Goal: Task Accomplishment & Management: Use online tool/utility

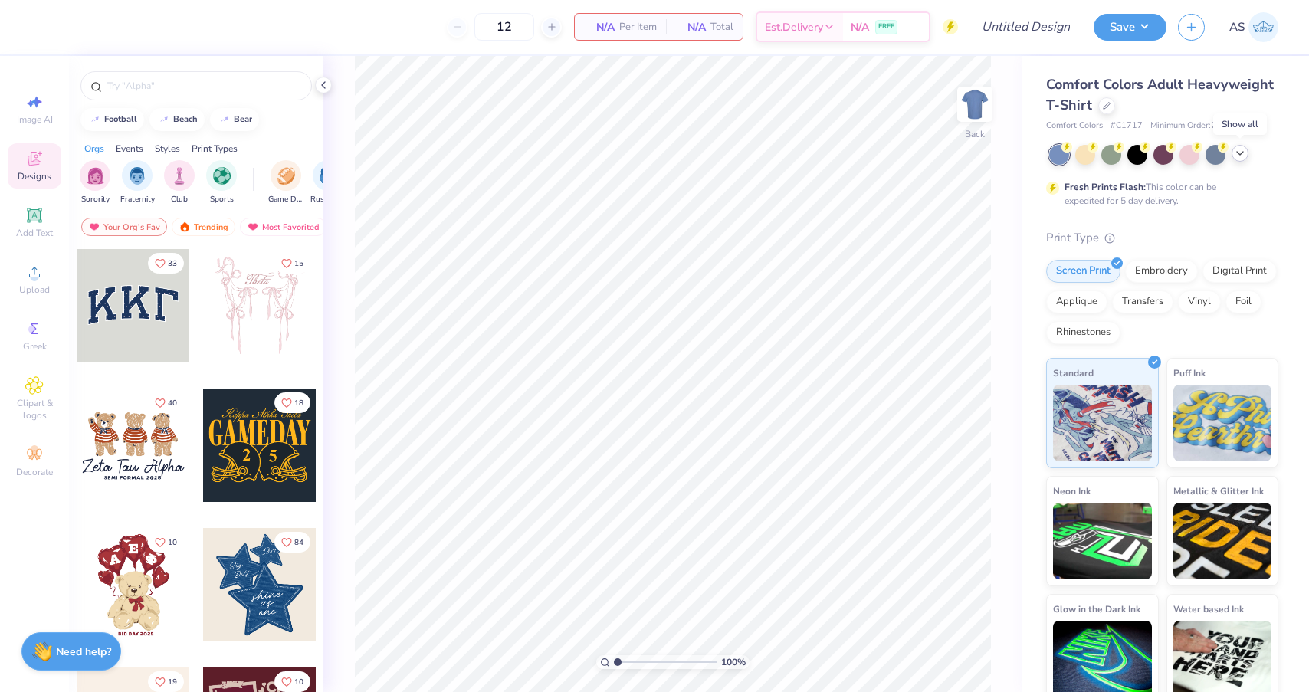
click at [1234, 156] on icon at bounding box center [1239, 153] width 12 height 12
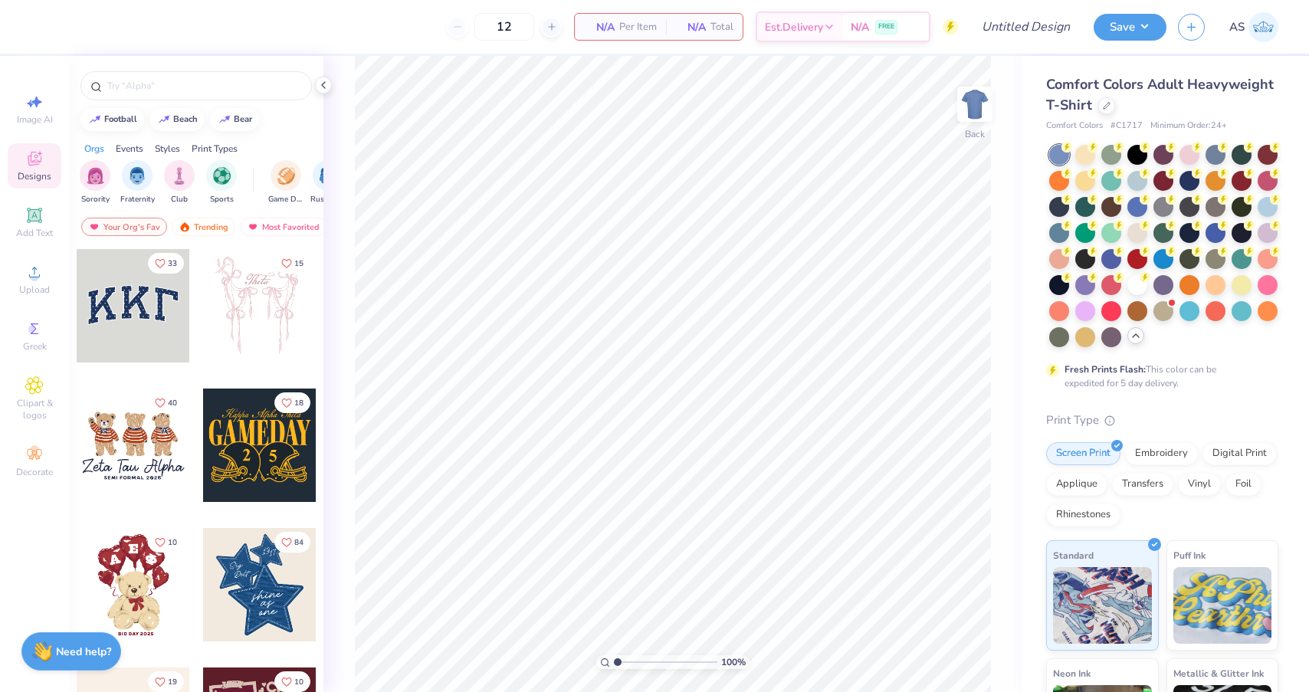
click at [1132, 334] on icon at bounding box center [1135, 335] width 12 height 12
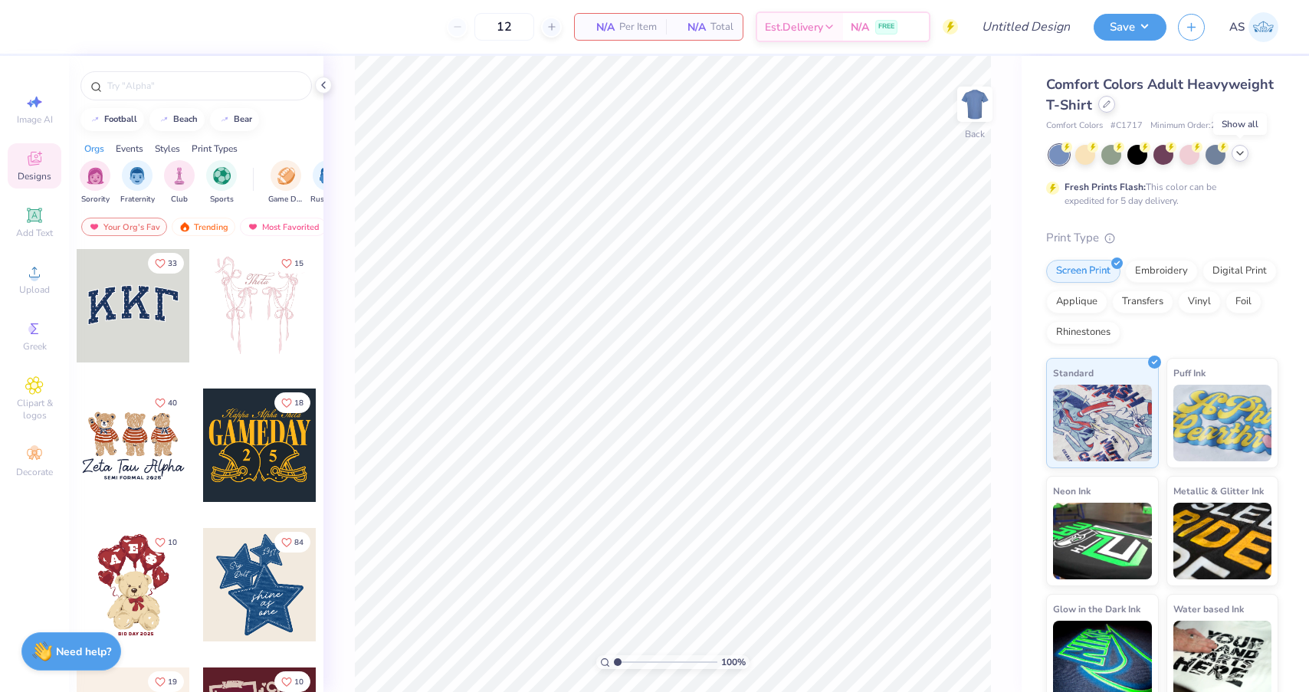
click at [1106, 103] on icon at bounding box center [1106, 104] width 8 height 8
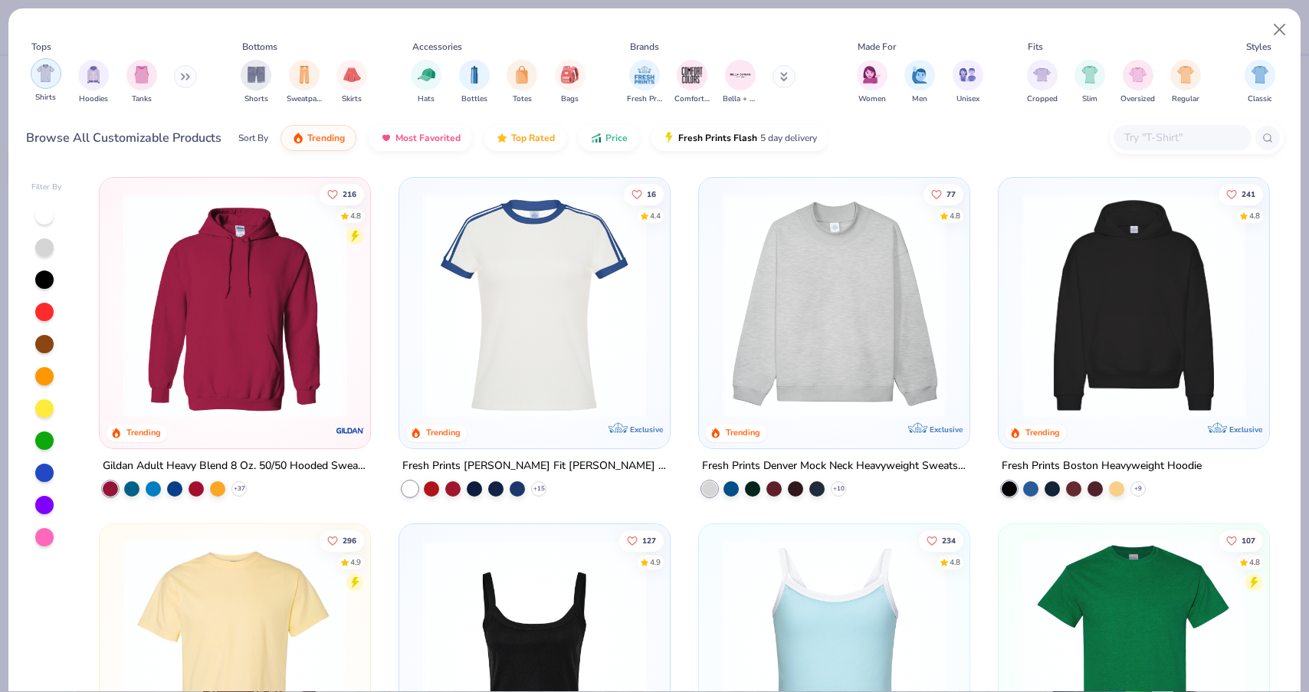
click at [52, 77] on img "filter for Shirts" at bounding box center [46, 73] width 18 height 18
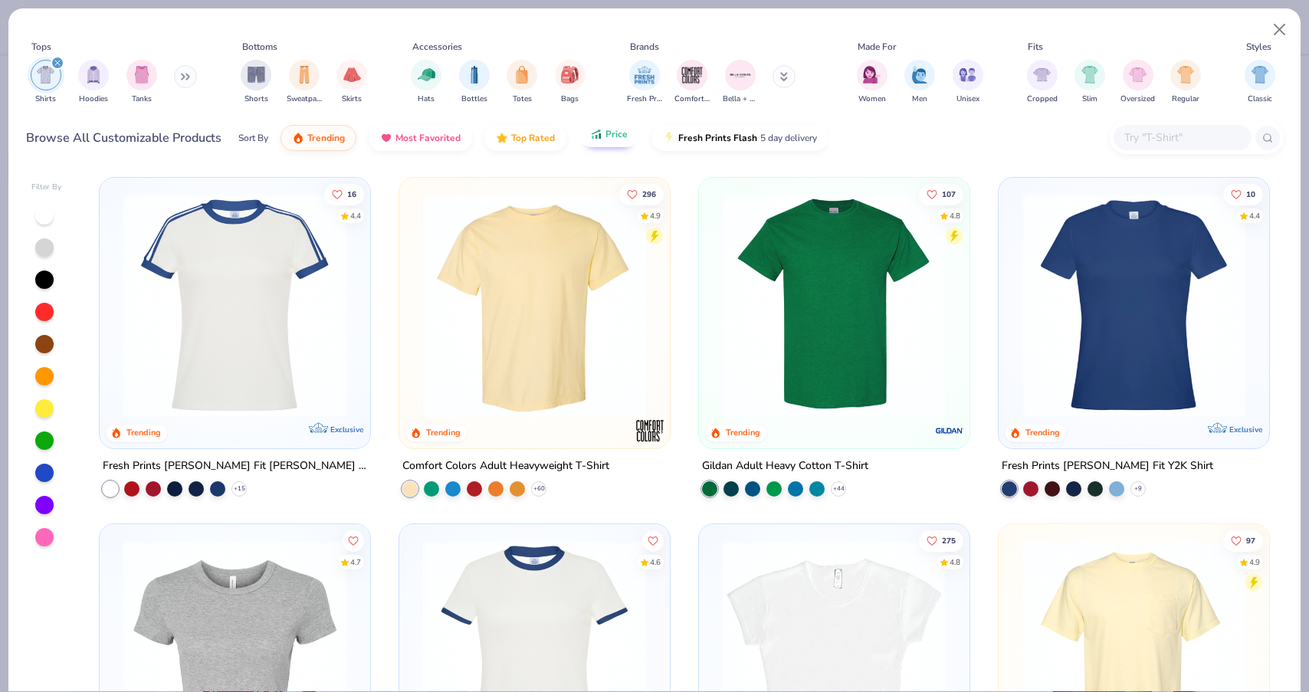
click at [608, 139] on span "Price" at bounding box center [616, 134] width 22 height 12
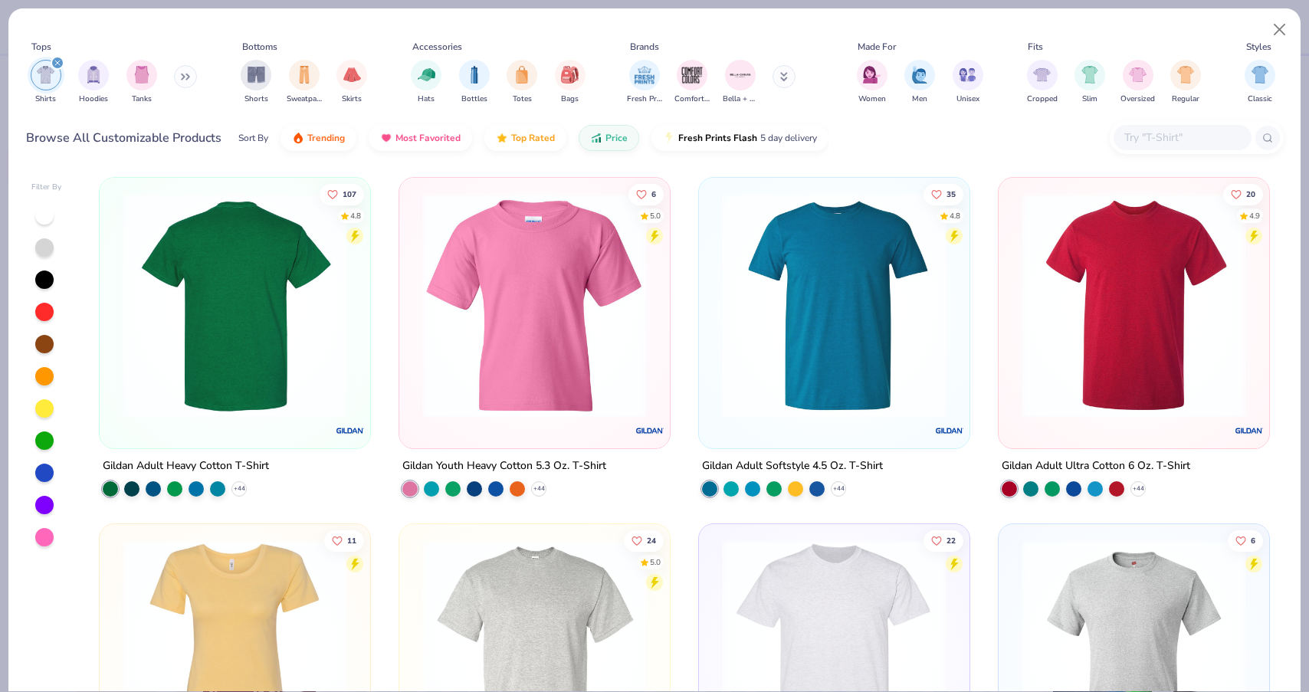
click at [269, 411] on img at bounding box center [235, 305] width 240 height 224
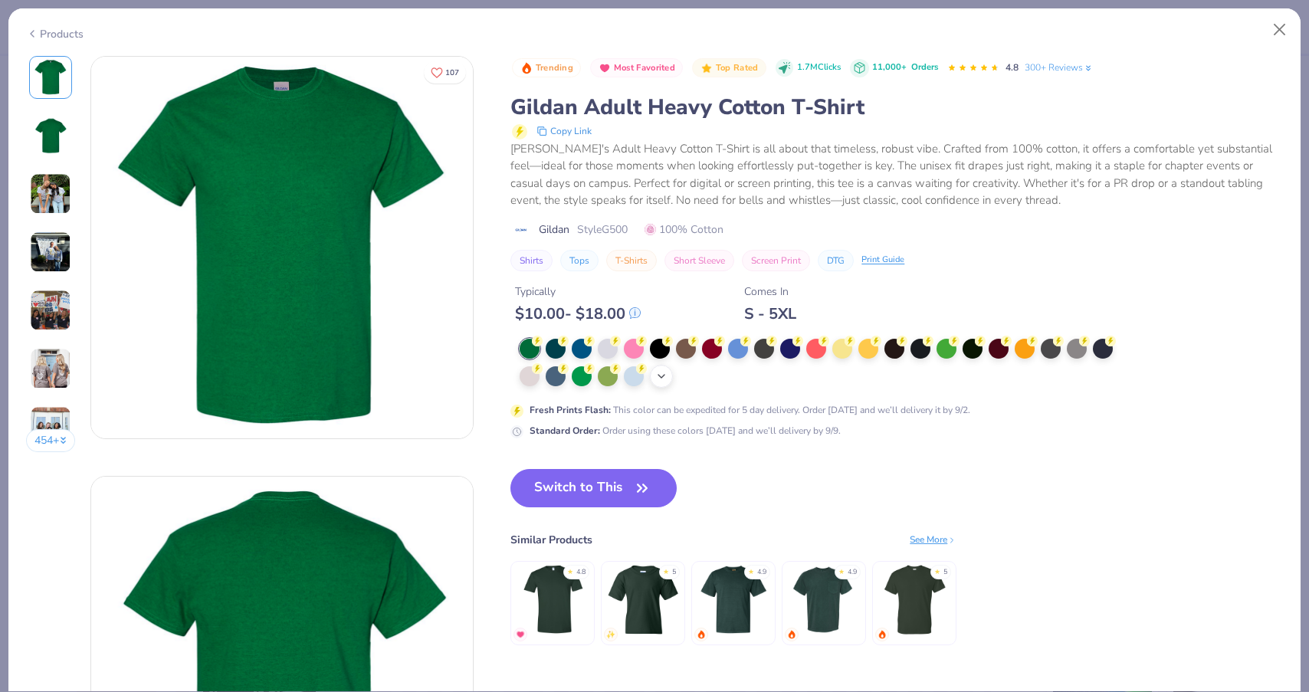
click at [665, 379] on icon at bounding box center [661, 376] width 12 height 12
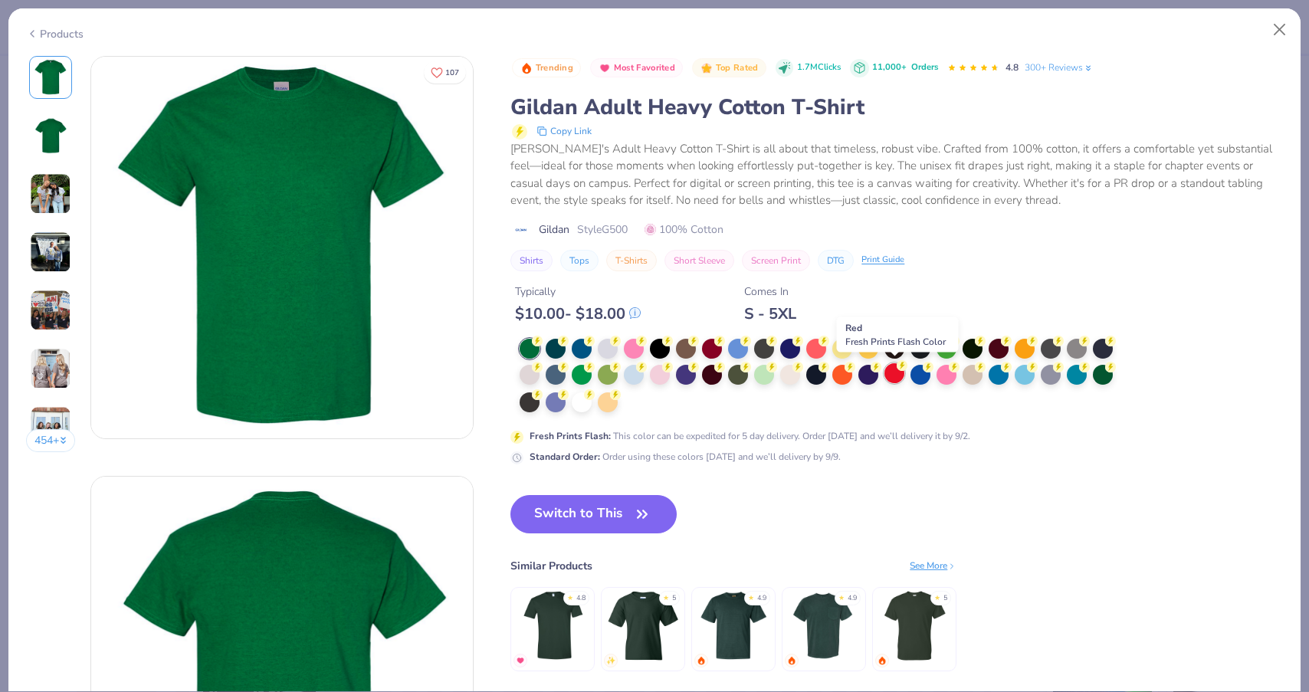
click at [888, 372] on div at bounding box center [894, 373] width 20 height 20
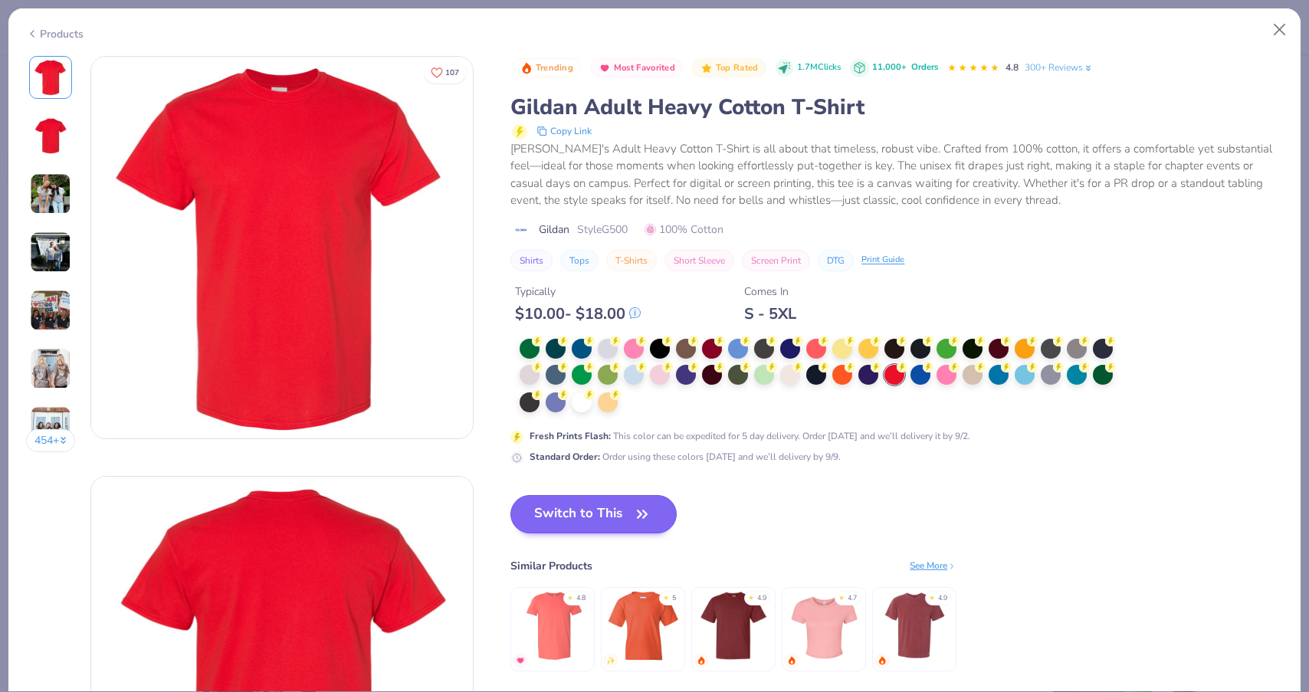
click at [592, 506] on button "Switch to This" at bounding box center [593, 514] width 166 height 38
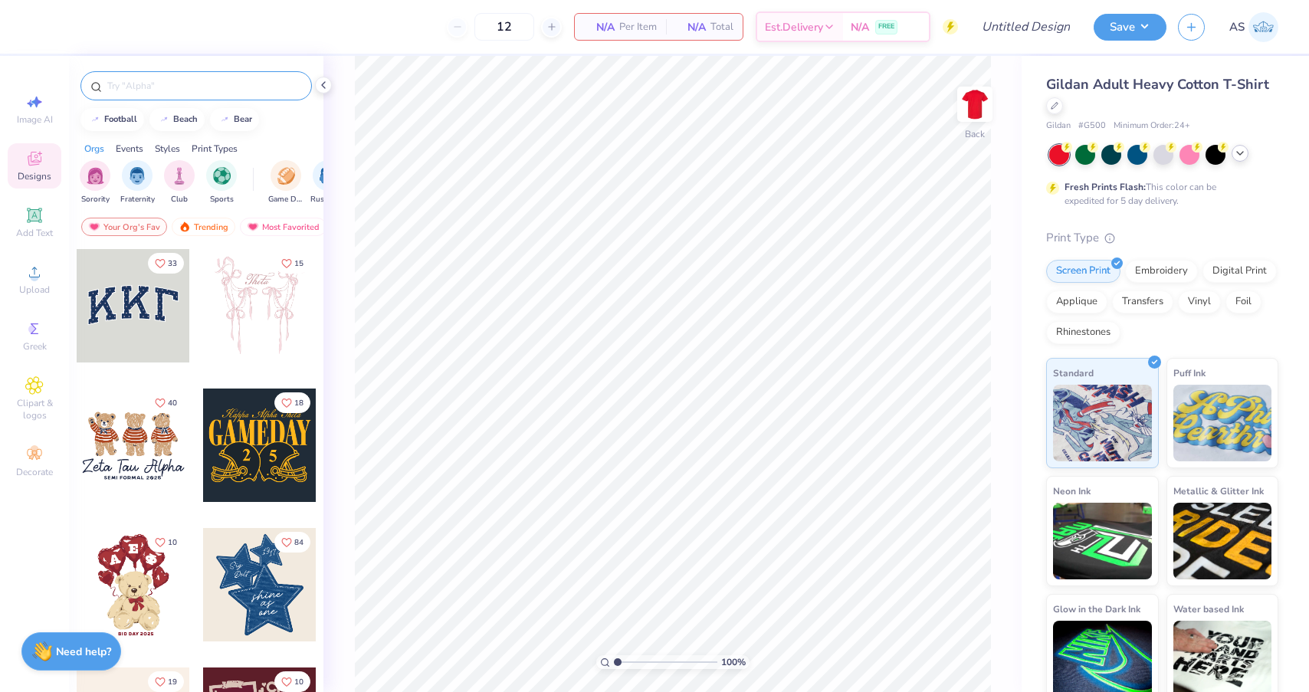
click at [154, 82] on input "text" at bounding box center [204, 85] width 196 height 15
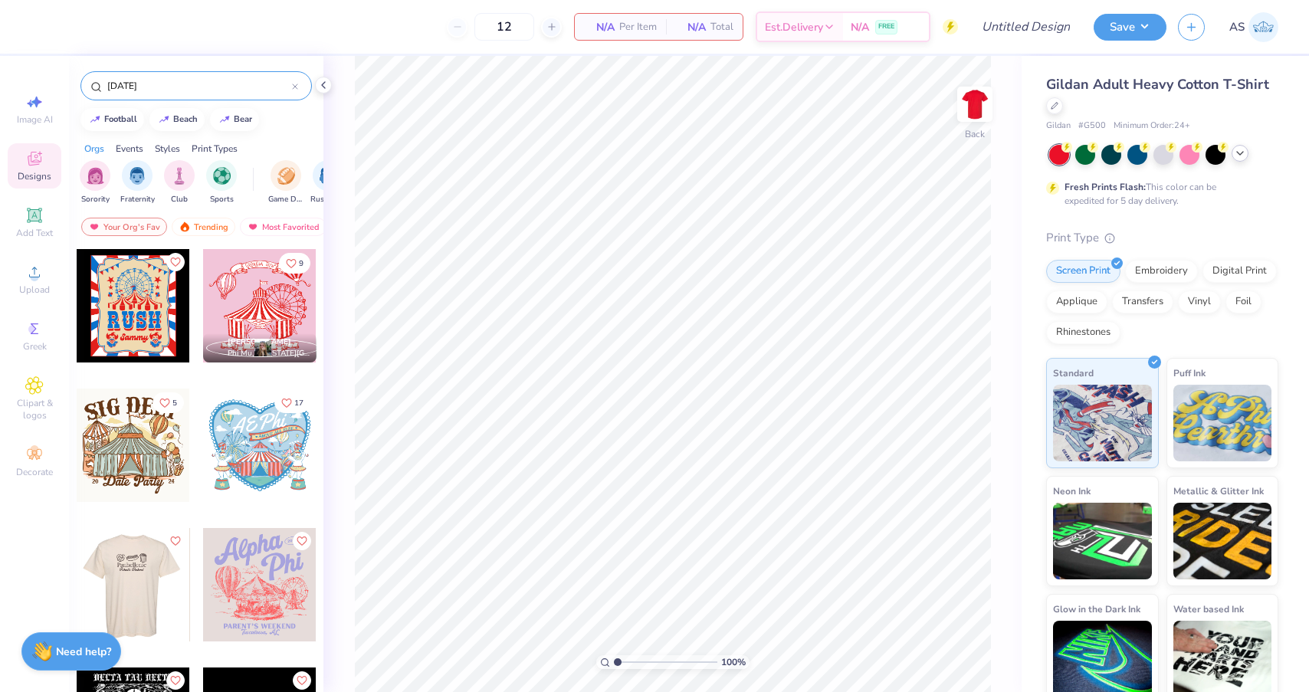
type input "[DATE]"
click at [76, 596] on div at bounding box center [18, 584] width 113 height 113
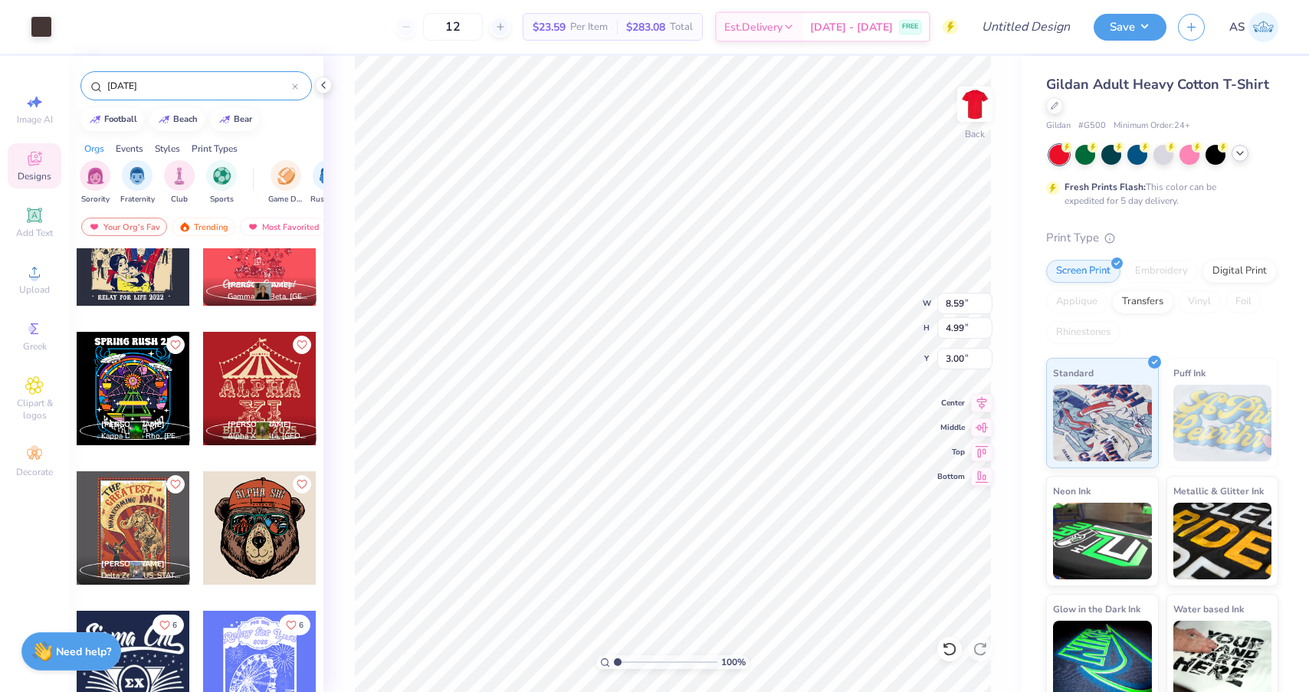
scroll to position [754, 0]
click at [286, 385] on div at bounding box center [259, 388] width 113 height 113
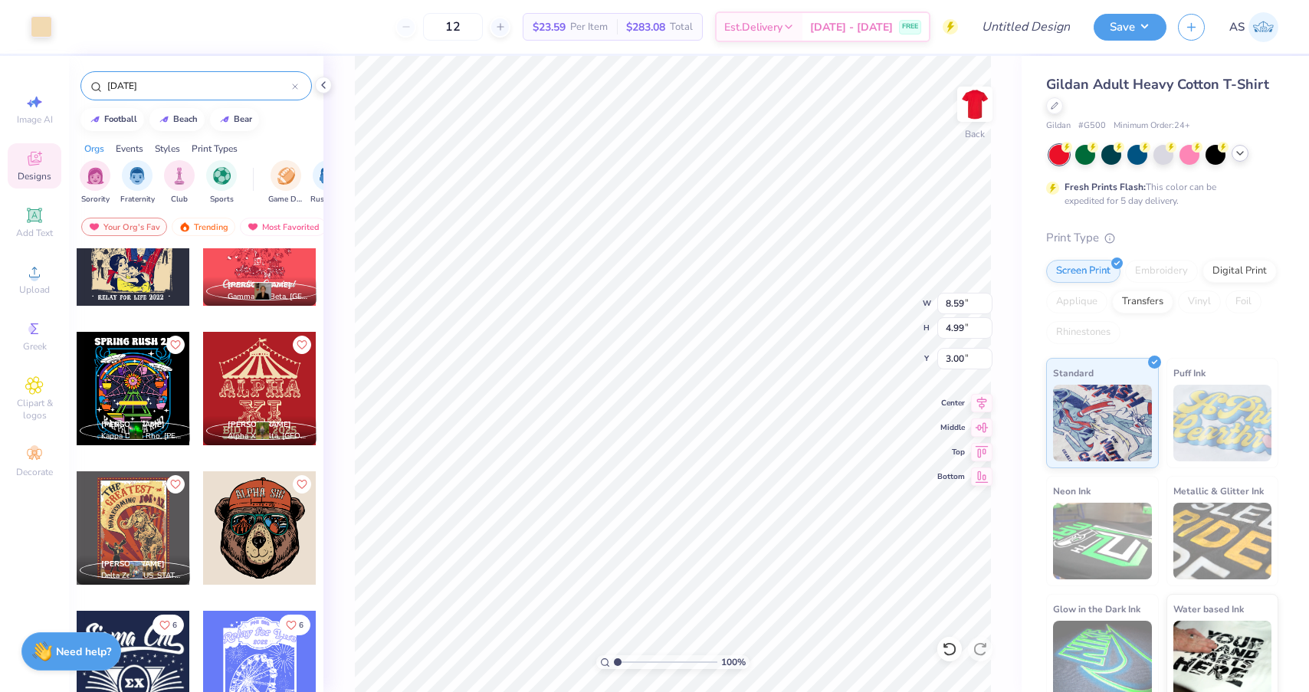
type input "10.74"
type input "13.35"
type input "11.46"
type input "3.00"
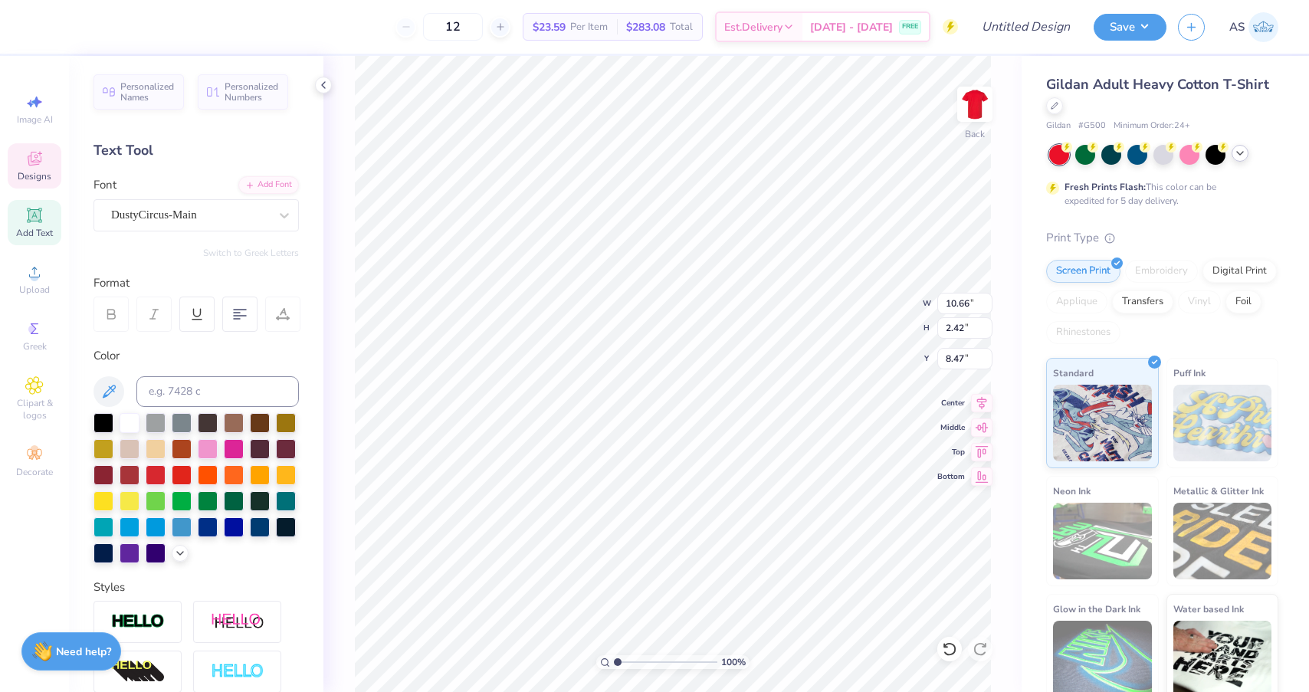
scroll to position [0, 0]
type textarea "A"
type textarea "Baxterthon"
type input "5.66"
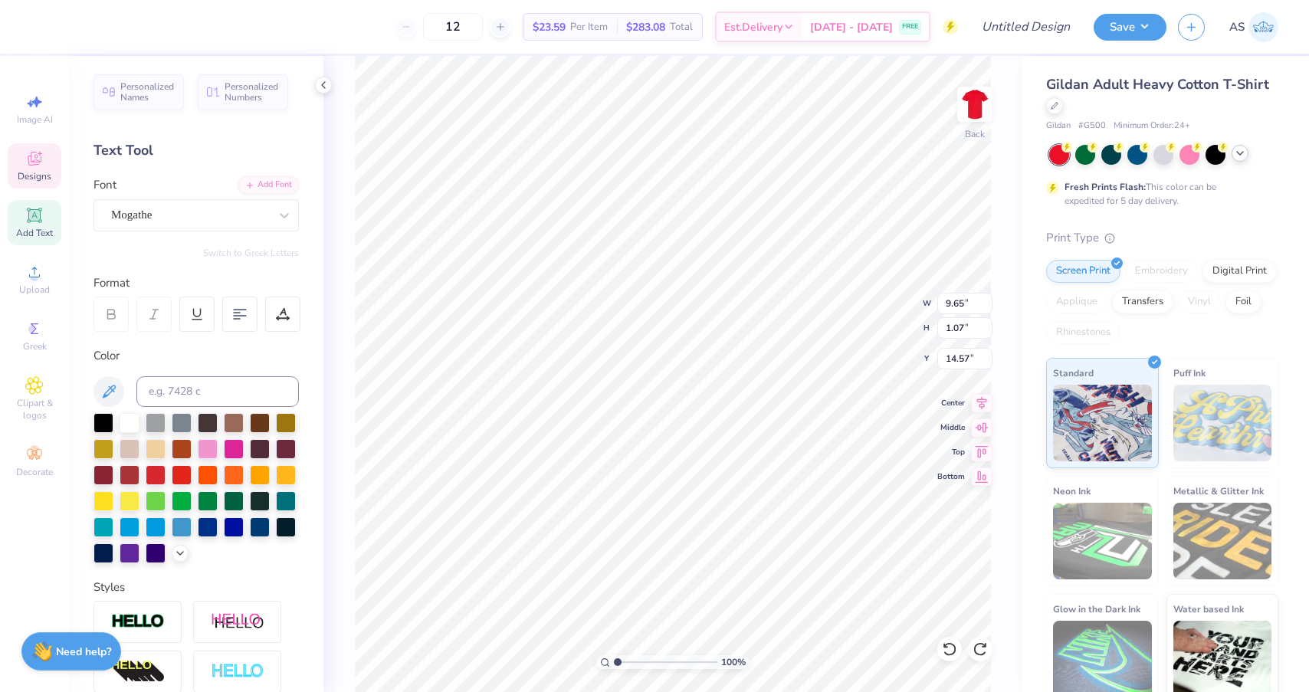
type input "3.12"
type input "11.20"
type textarea "2026"
type input "9.65"
type input "1.07"
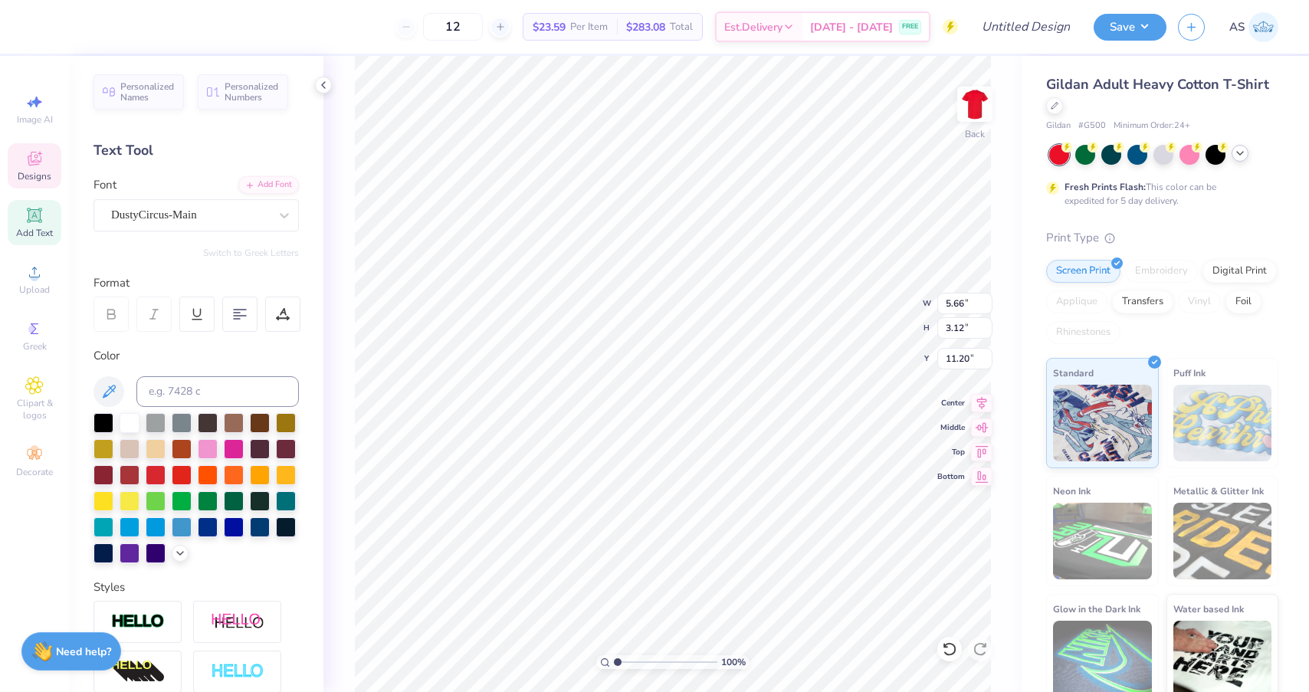
type input "14.57"
click at [972, 657] on div at bounding box center [980, 649] width 25 height 25
type textarea "B"
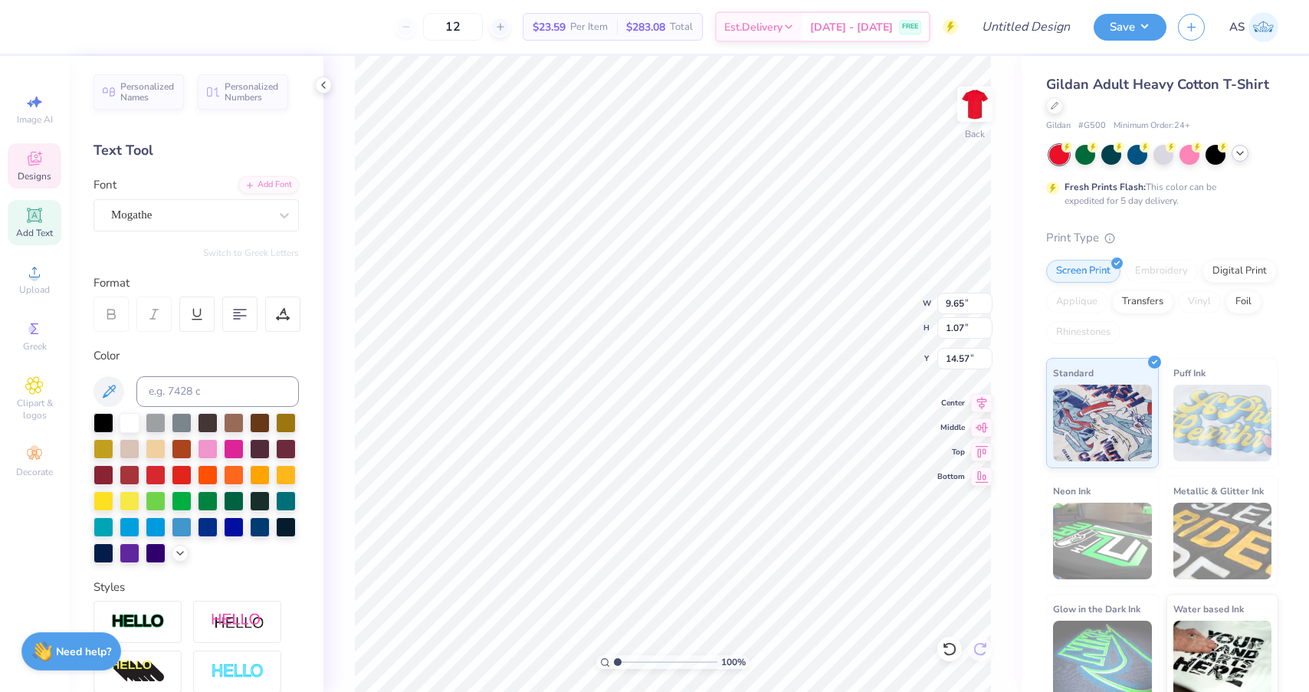
type textarea "For the Kids"
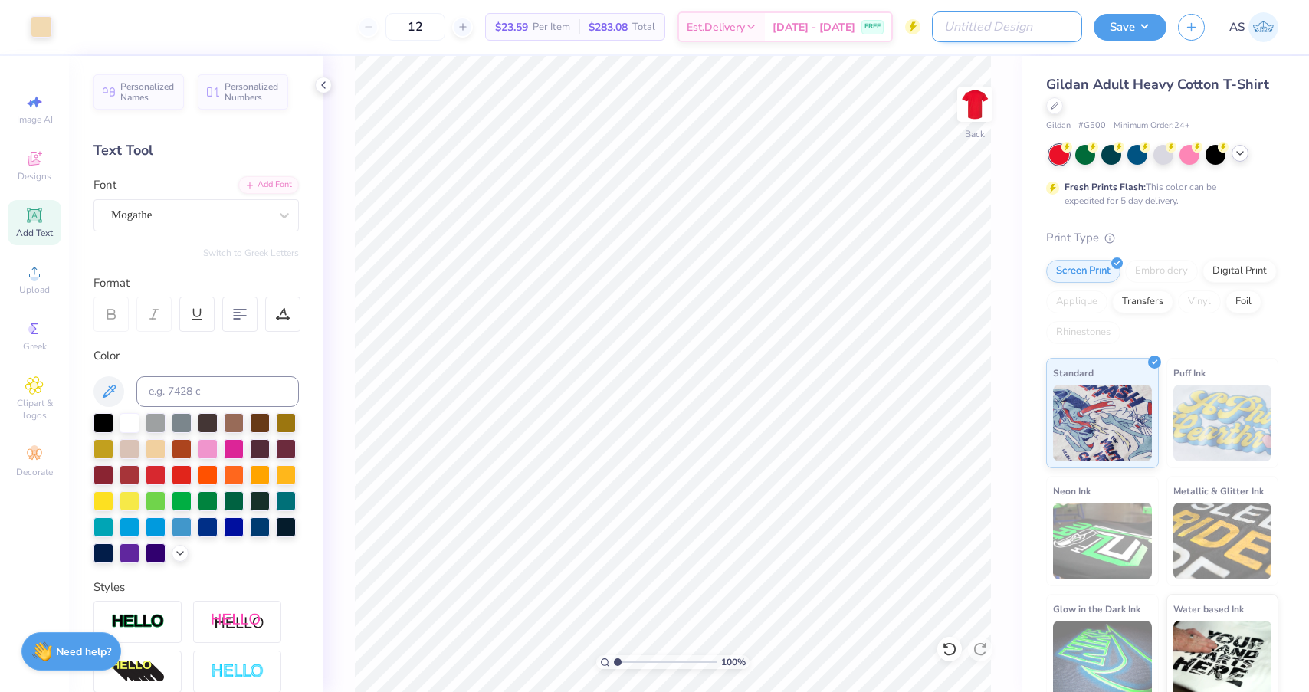
click at [1003, 28] on input "Design Title" at bounding box center [1007, 26] width 150 height 31
type input "mock up Baxterthon #1"
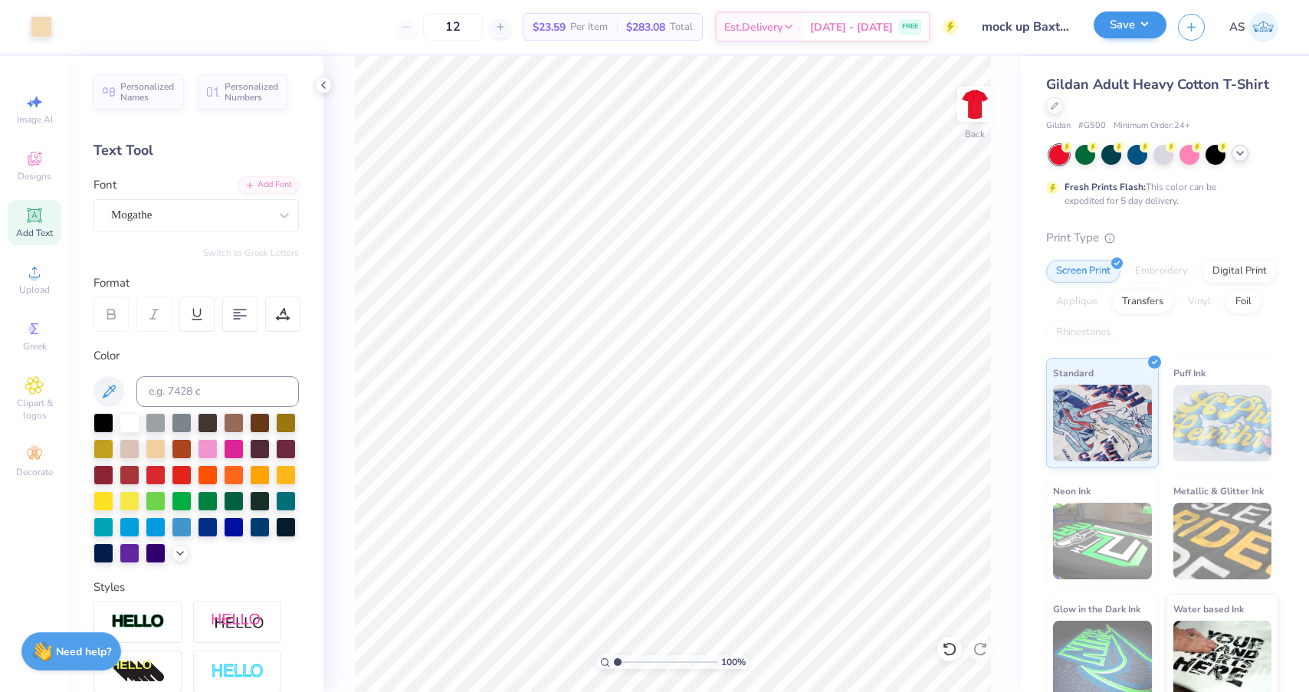
click at [1112, 33] on button "Save" at bounding box center [1129, 24] width 73 height 27
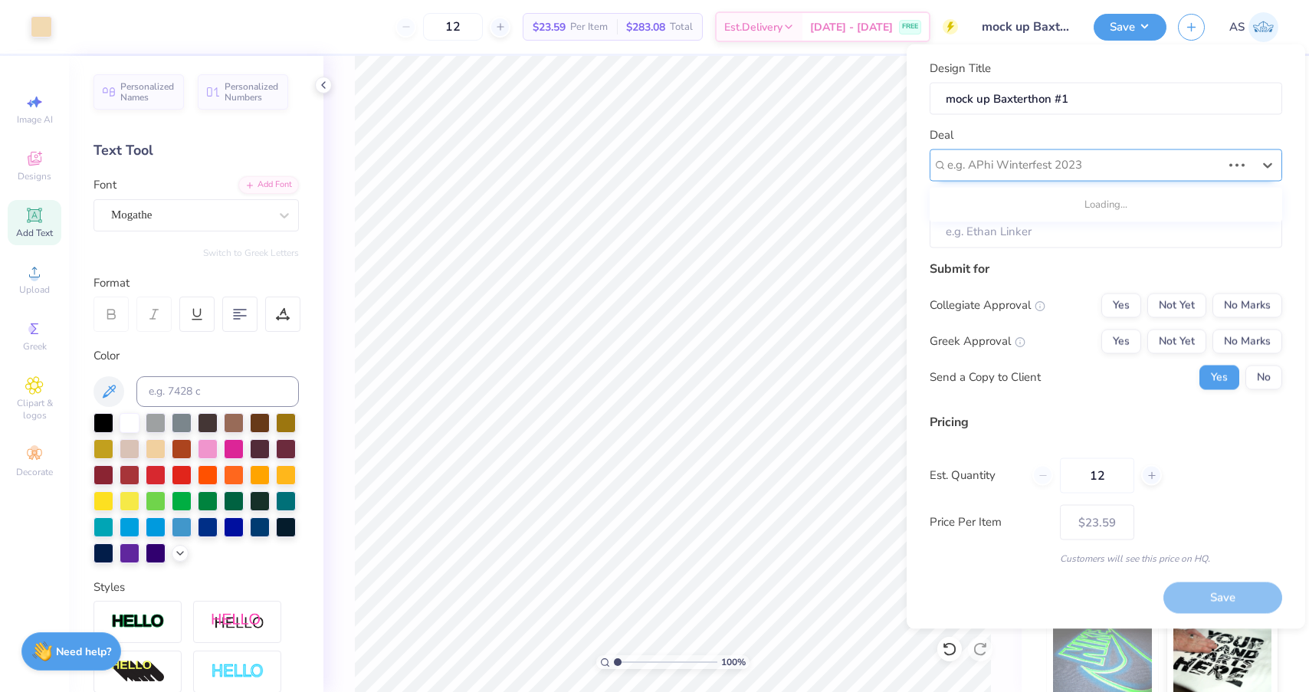
click at [1010, 167] on div "e.g. APhi Winterfest 2023" at bounding box center [1084, 165] width 274 height 18
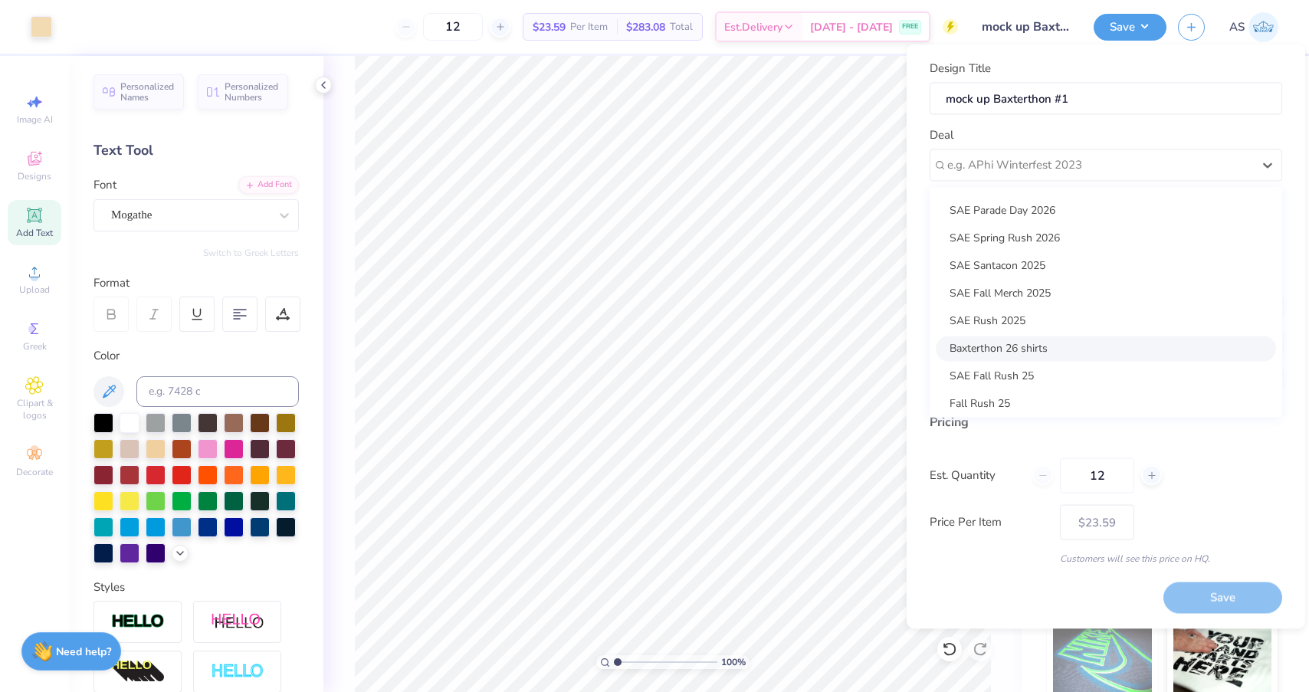
scroll to position [273, 0]
click at [1011, 343] on div "Baxterthon 26 shirts" at bounding box center [1105, 346] width 340 height 25
type input "[PERSON_NAME]"
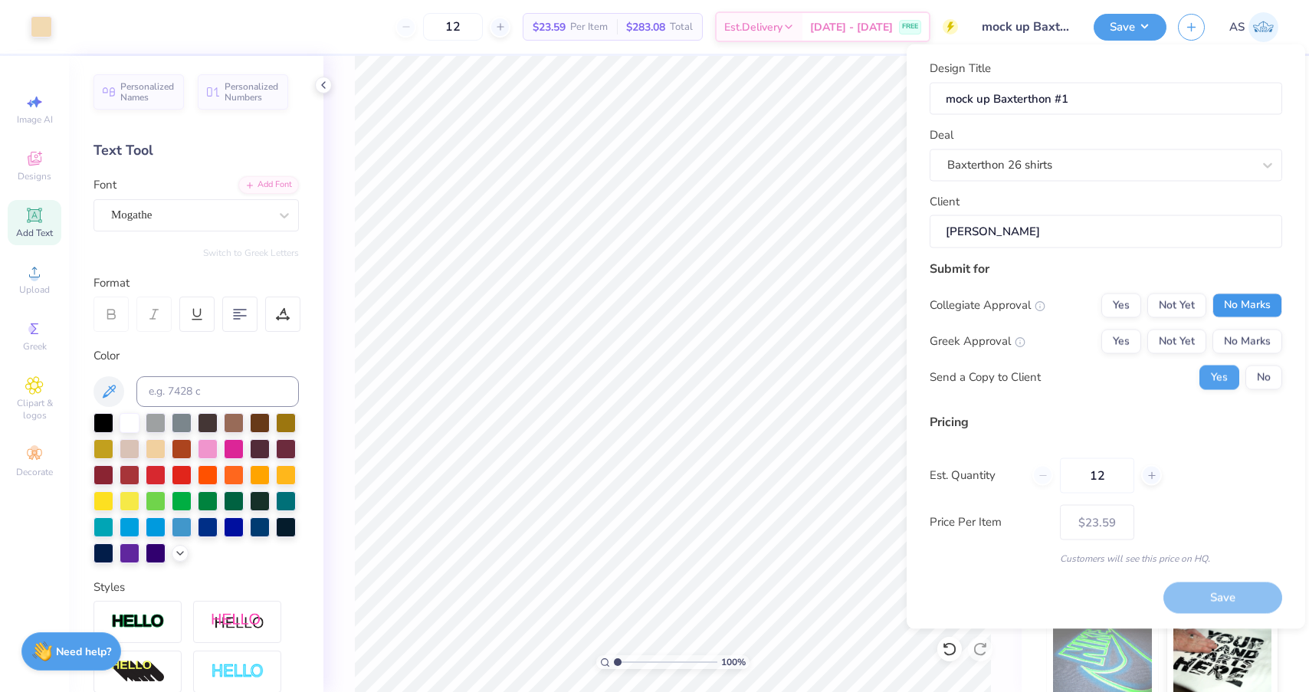
click at [1235, 300] on button "No Marks" at bounding box center [1247, 305] width 70 height 25
click at [1240, 334] on button "No Marks" at bounding box center [1247, 341] width 70 height 25
type input "$23.59"
click at [1121, 476] on input "12" at bounding box center [1097, 474] width 74 height 35
click at [480, 23] on input "12" at bounding box center [453, 27] width 60 height 28
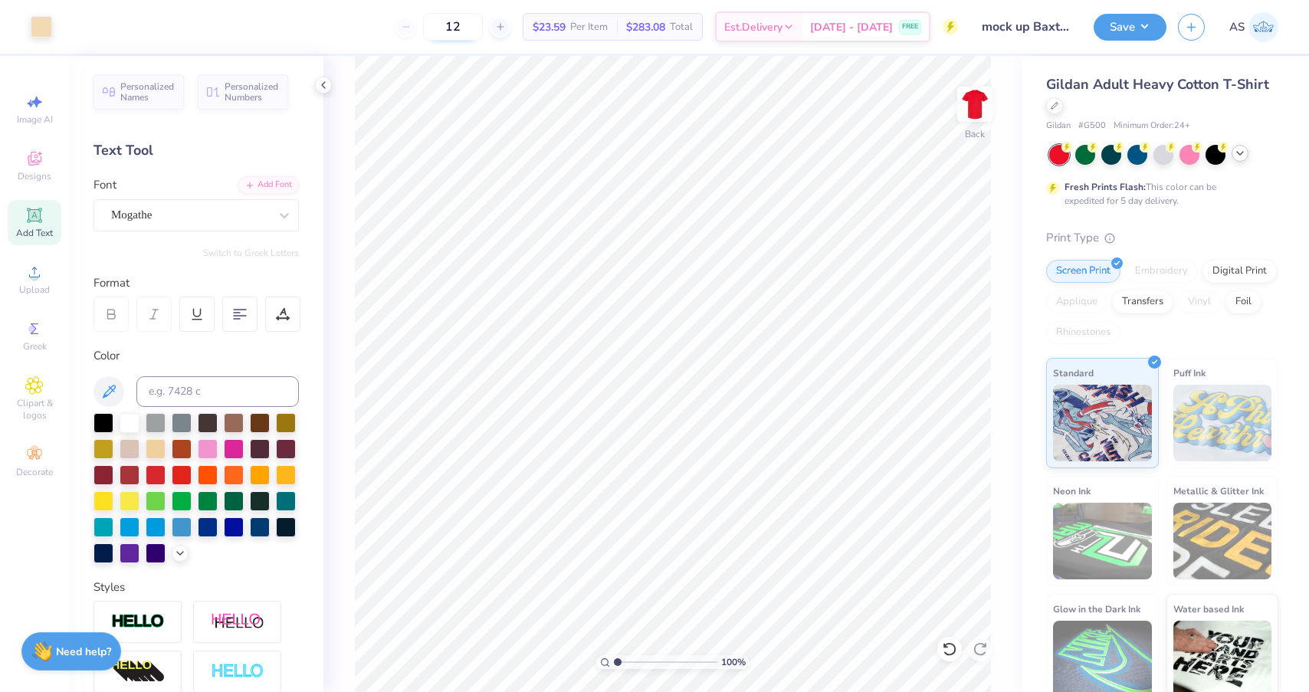
type input "1"
type input "1000"
click at [1115, 27] on button "Save" at bounding box center [1129, 24] width 73 height 27
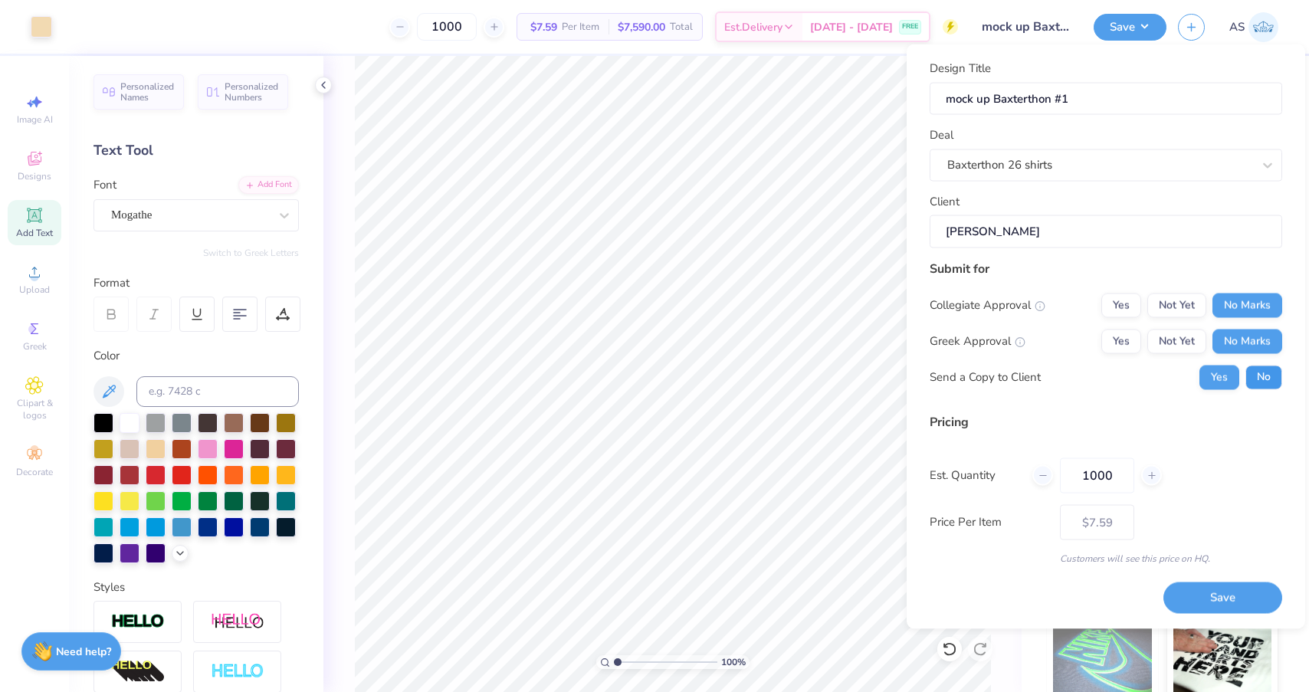
click at [1274, 376] on button "No" at bounding box center [1263, 377] width 37 height 25
click at [1189, 601] on button "Save" at bounding box center [1222, 597] width 119 height 31
click at [1217, 374] on button "Yes" at bounding box center [1219, 377] width 40 height 25
type input "$7.59"
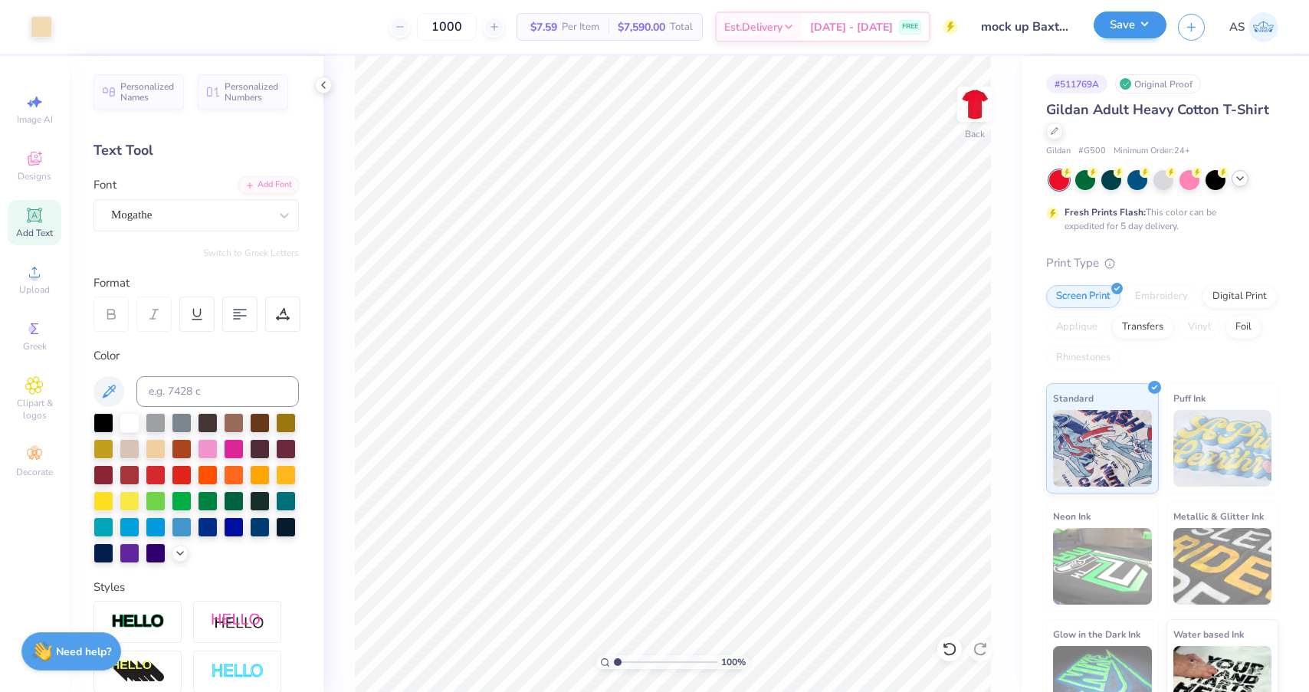
click at [1107, 34] on button "Save" at bounding box center [1129, 24] width 73 height 27
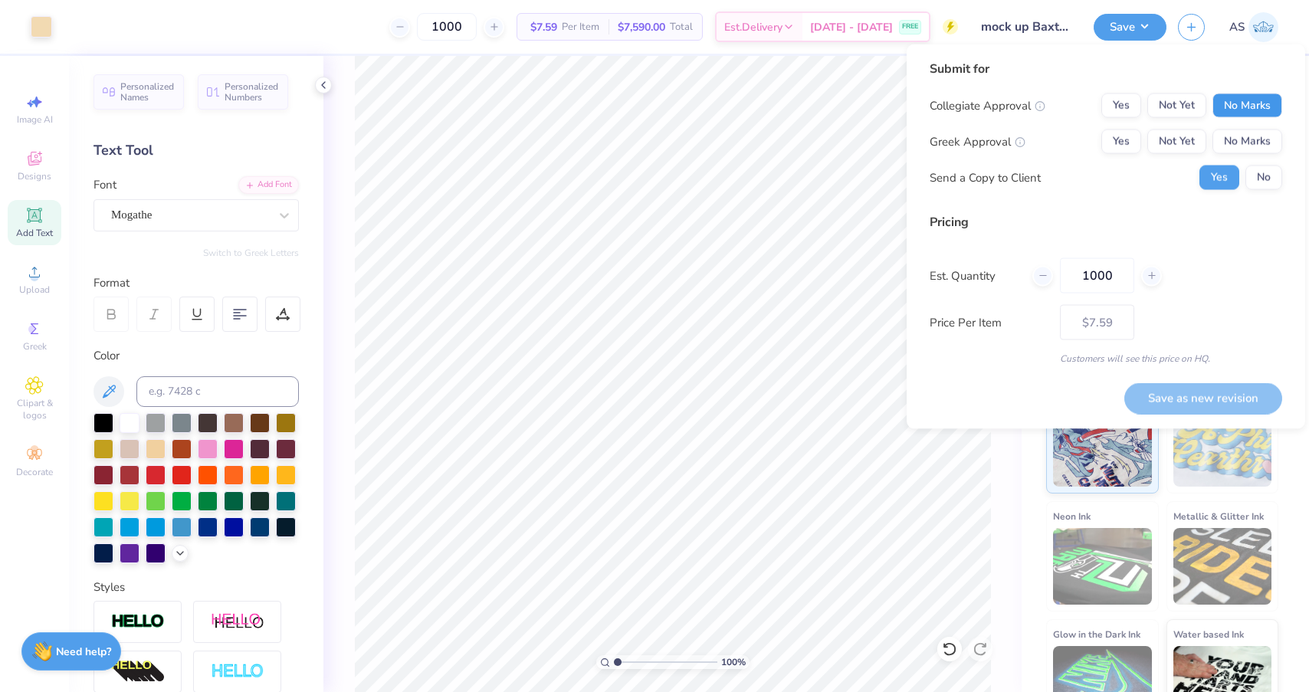
click at [1260, 110] on button "No Marks" at bounding box center [1247, 105] width 70 height 25
click at [1264, 149] on button "No Marks" at bounding box center [1247, 141] width 70 height 25
click at [1174, 399] on button "Save as new revision" at bounding box center [1203, 397] width 158 height 31
type input "$7.59"
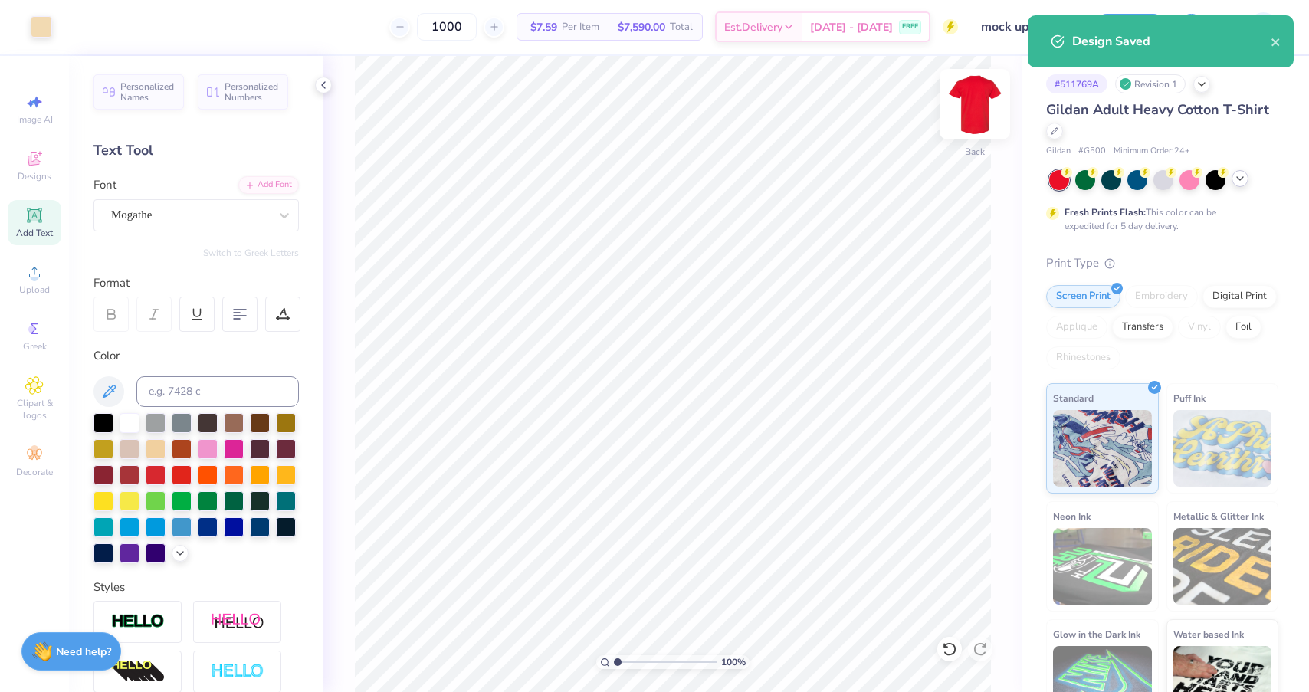
click at [974, 105] on img at bounding box center [974, 104] width 61 height 61
